Goal: Find specific page/section: Find specific page/section

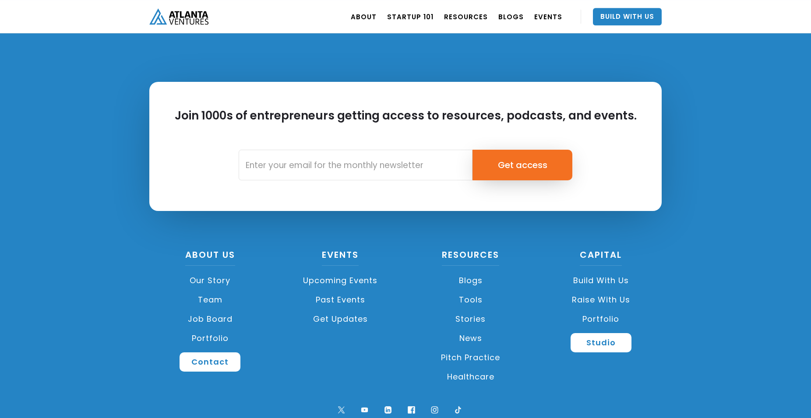
scroll to position [2055, 0]
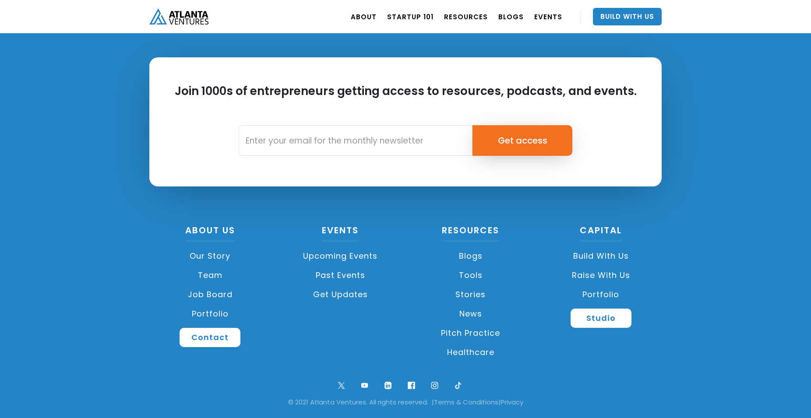
click at [219, 291] on link "Job Board" at bounding box center [210, 294] width 122 height 19
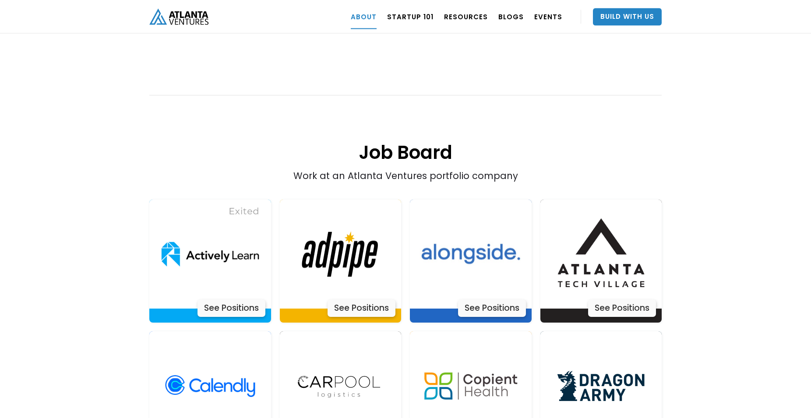
scroll to position [1546, 0]
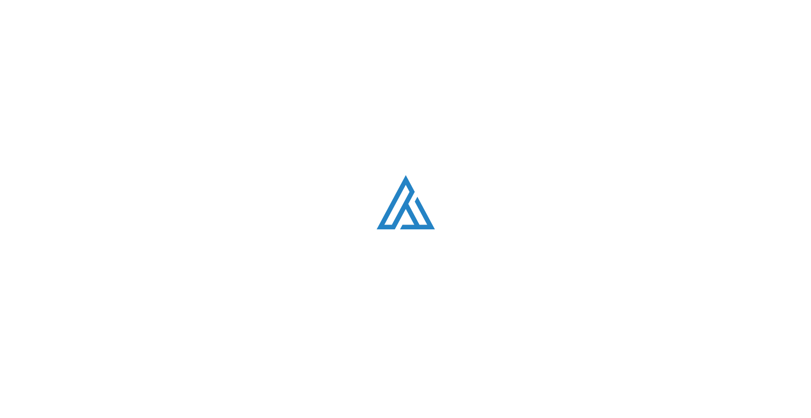
scroll to position [2055, 0]
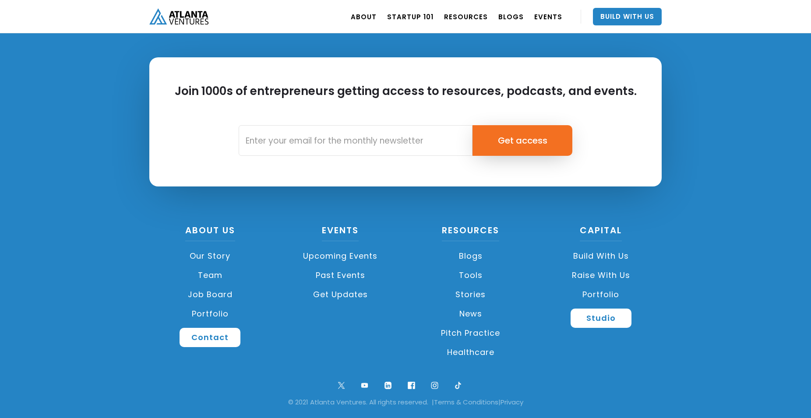
click at [212, 273] on link "Team" at bounding box center [210, 275] width 122 height 19
